Goal: Find specific page/section: Find specific page/section

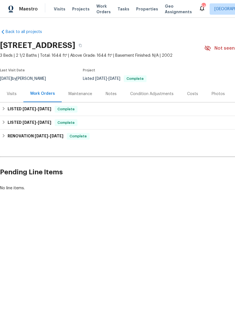
click at [77, 10] on span "Projects" at bounding box center [80, 9] width 17 height 6
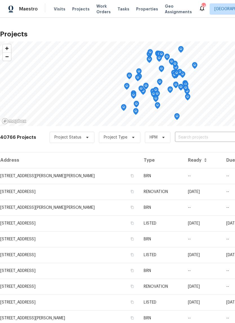
click at [175, 136] on input "text" at bounding box center [207, 137] width 65 height 9
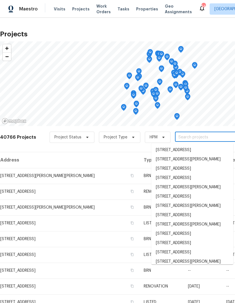
click at [177, 138] on input "text" at bounding box center [207, 137] width 65 height 9
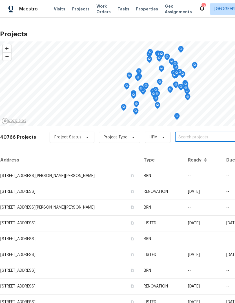
paste input "[STREET_ADDRESS]"
type input "[STREET_ADDRESS]"
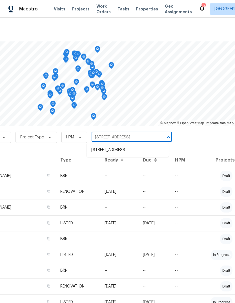
click at [144, 151] on li "[STREET_ADDRESS]" at bounding box center [128, 150] width 82 height 9
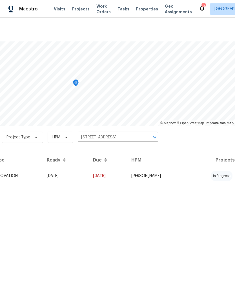
click at [148, 176] on td "[PERSON_NAME]" at bounding box center [158, 176] width 62 height 16
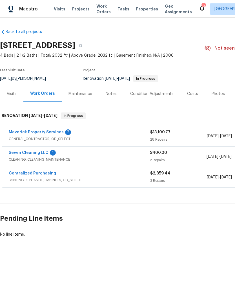
click at [23, 152] on link "Seven Cleaning LLC" at bounding box center [29, 153] width 40 height 4
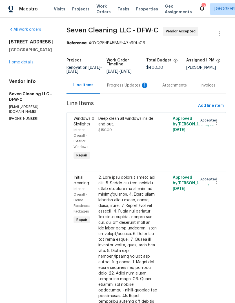
click at [139, 88] on div "Progress Updates 1" at bounding box center [128, 86] width 42 height 6
